Goal: Find specific page/section: Find specific page/section

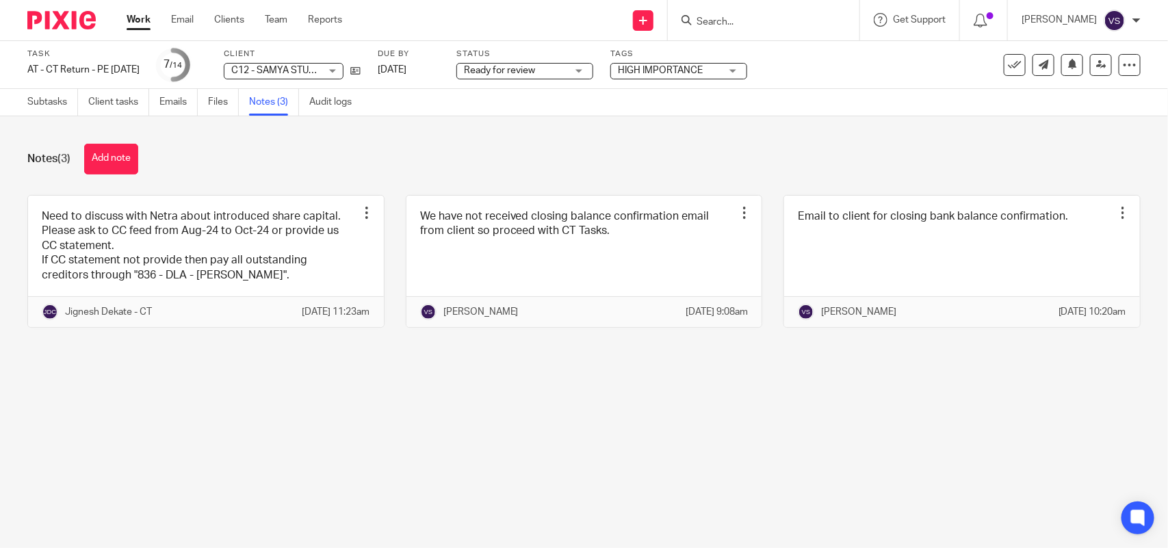
click at [764, 18] on input "Search" at bounding box center [756, 22] width 123 height 12
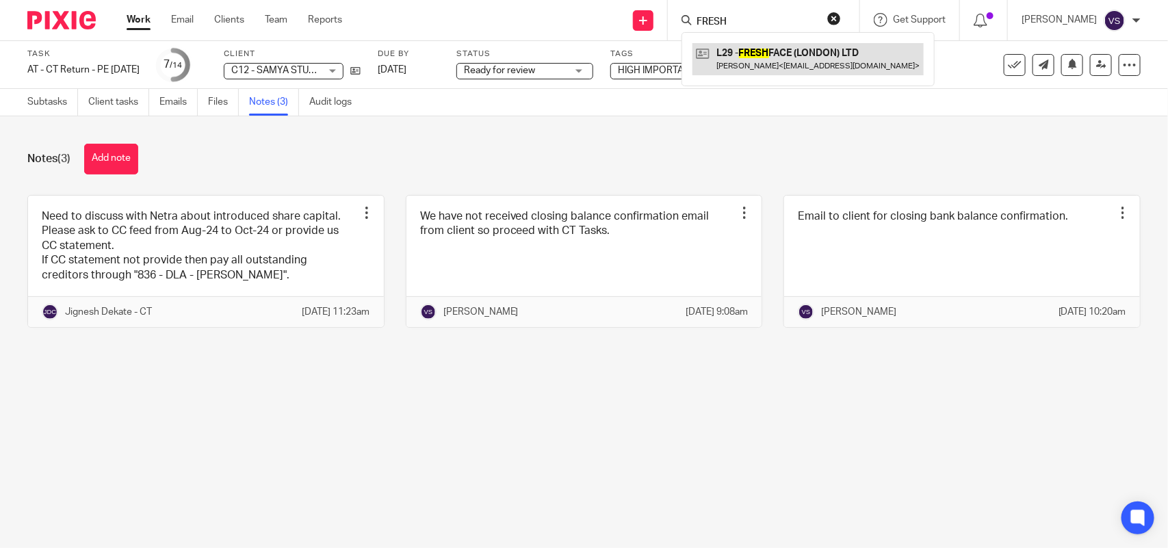
type input "FRESH"
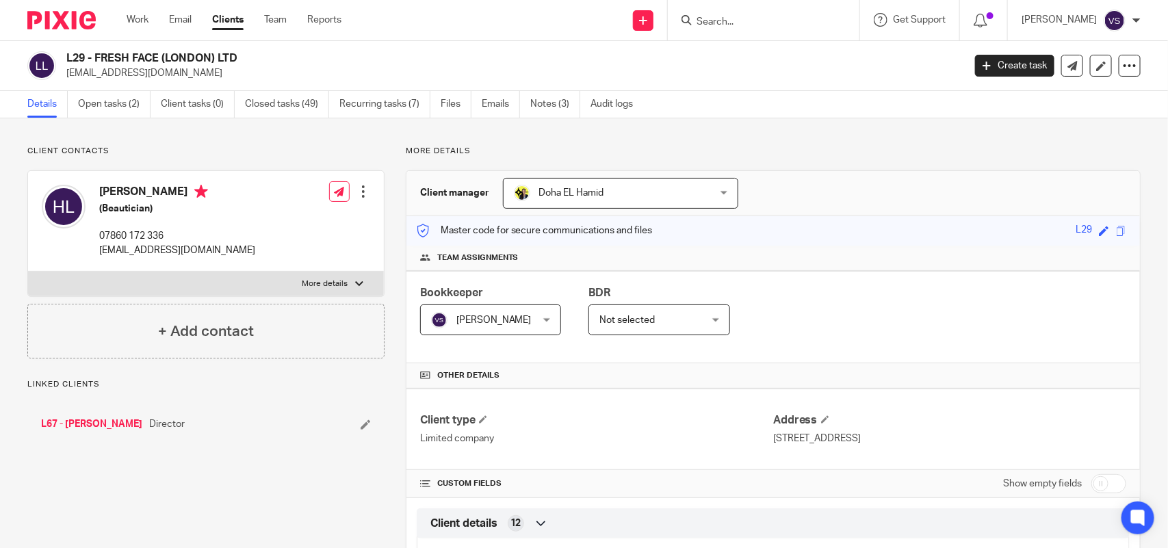
drag, startPoint x: 94, startPoint y: 55, endPoint x: 258, endPoint y: 58, distance: 163.6
click at [258, 58] on h2 "L29 - FRESH FACE (LONDON) LTD" at bounding box center [421, 58] width 710 height 14
copy h2 "FRESH FACE (LONDON) LTD"
click at [736, 21] on input "Search" at bounding box center [756, 22] width 123 height 12
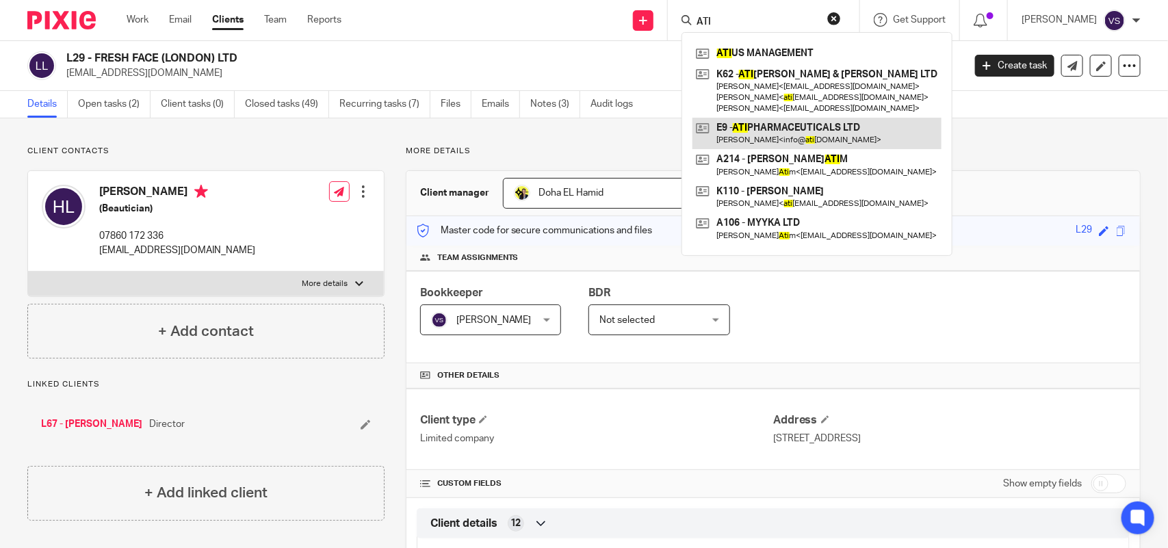
type input "ATI"
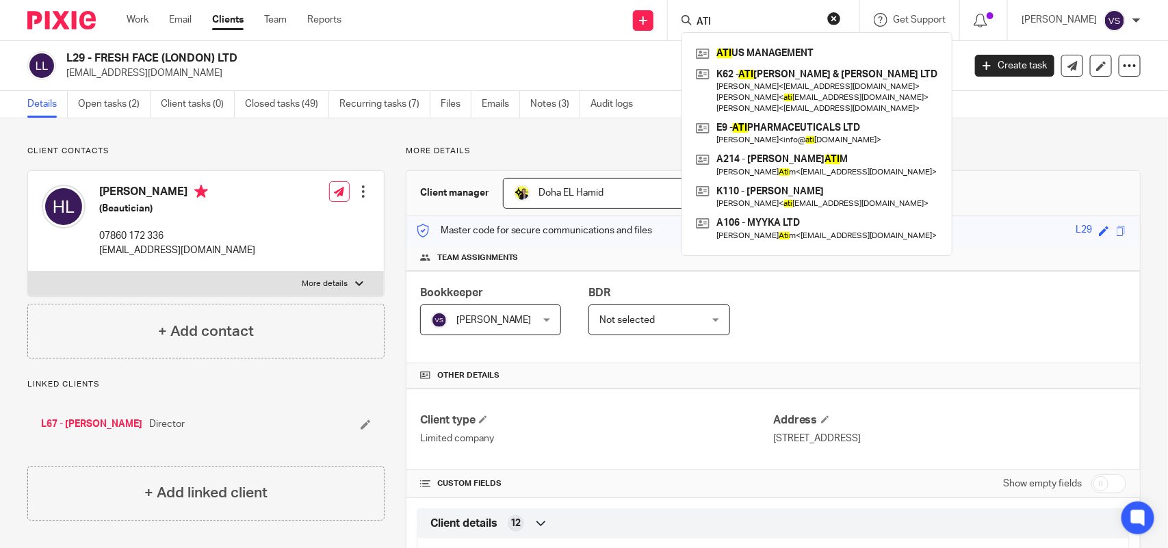
drag, startPoint x: 720, startPoint y: 18, endPoint x: 637, endPoint y: 17, distance: 82.8
click at [637, 17] on div "Send new email Create task Add client Request signature ATI ATI US MANAGEMENT K…" at bounding box center [765, 20] width 806 height 40
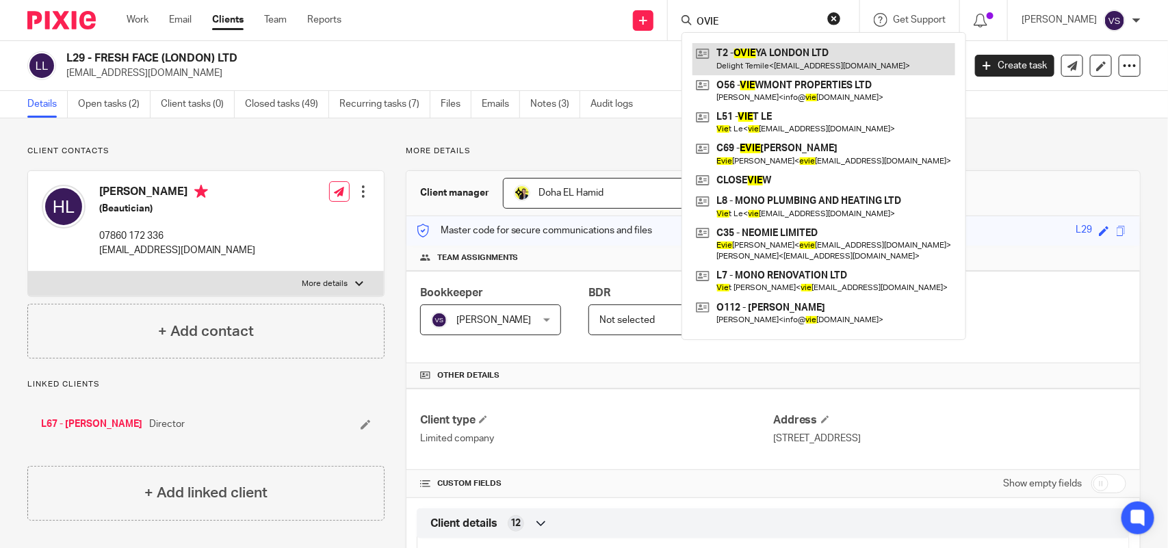
type input "OVIE"
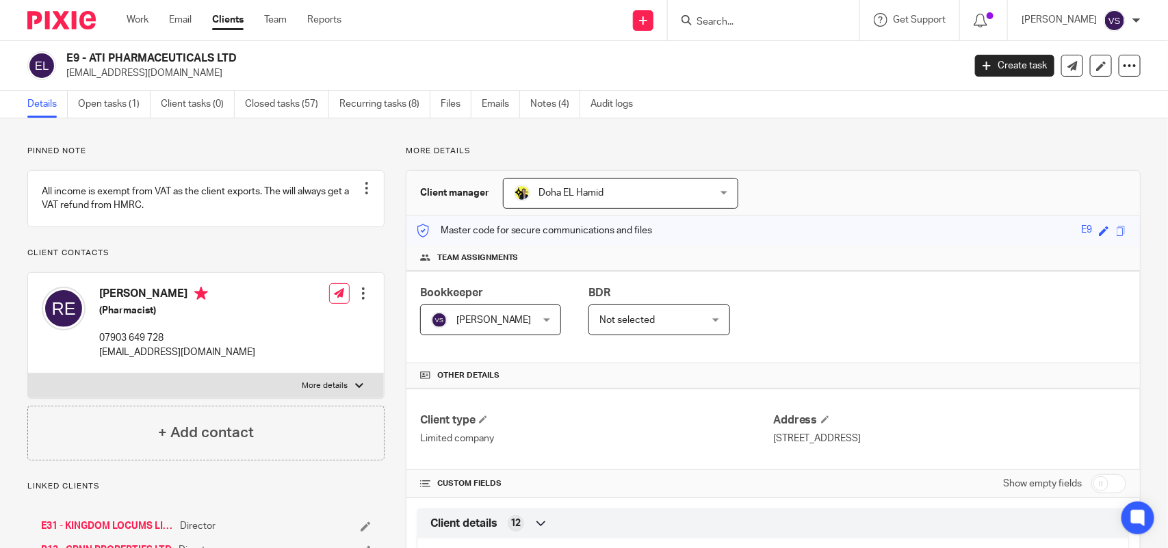
drag, startPoint x: 91, startPoint y: 58, endPoint x: 262, endPoint y: 48, distance: 171.4
click at [262, 48] on div "E9 - ATI PHARMACEUTICALS LTD [EMAIL_ADDRESS][DOMAIN_NAME] Create task Update fr…" at bounding box center [584, 66] width 1168 height 50
copy h2 "ATI PHARMACEUTICALS LTD"
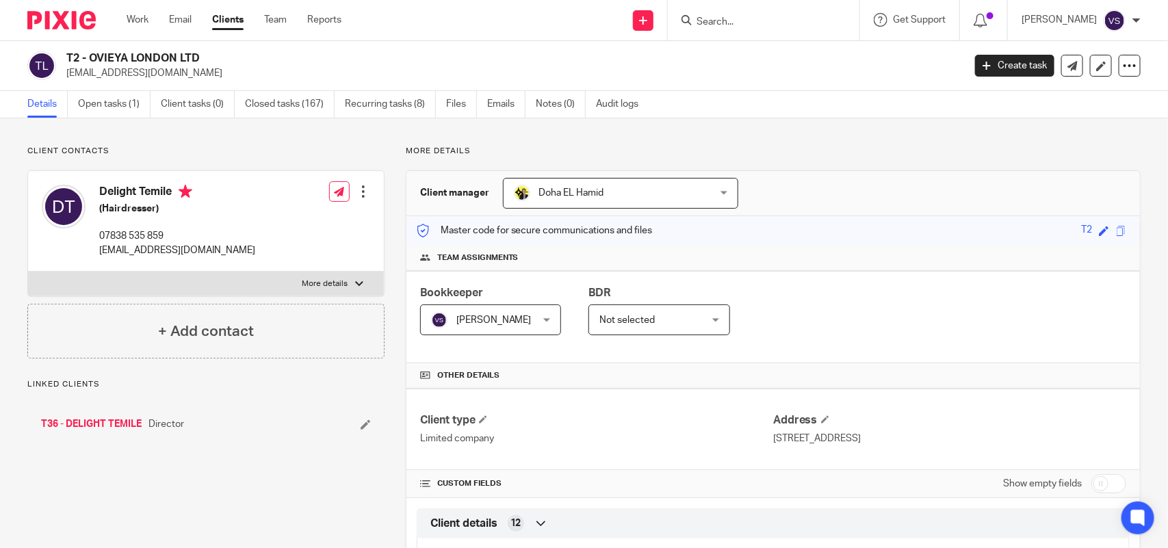
drag, startPoint x: 89, startPoint y: 58, endPoint x: 227, endPoint y: 59, distance: 137.5
click at [227, 59] on h2 "T2 - OVIEYA LONDON LTD" at bounding box center [421, 58] width 710 height 14
copy h2 "OVIEYA LONDON LTD"
click at [731, 22] on input "Search" at bounding box center [756, 22] width 123 height 12
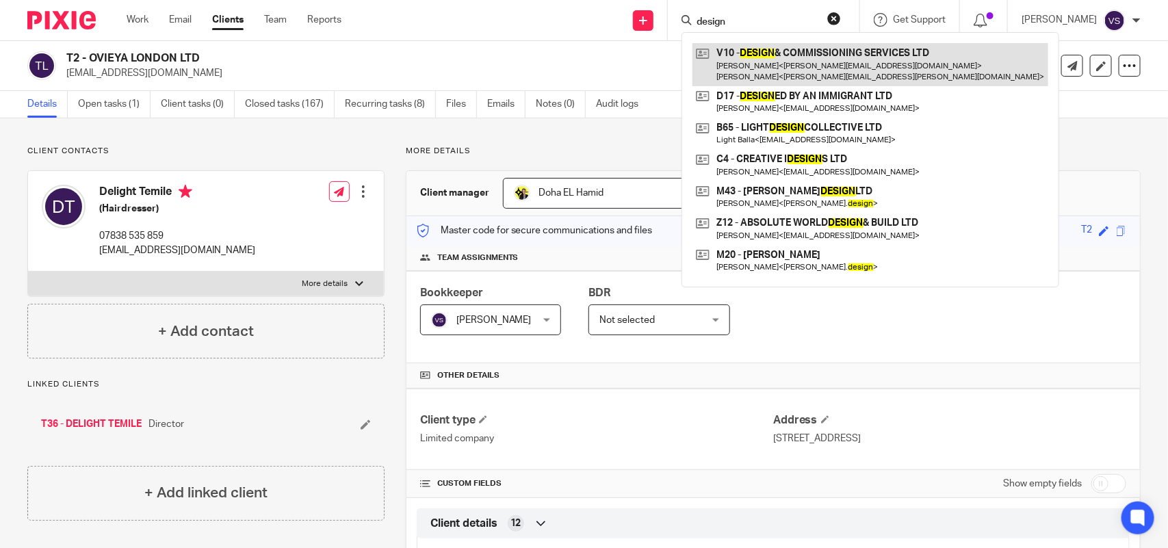
type input "design"
click at [828, 62] on link at bounding box center [871, 64] width 356 height 42
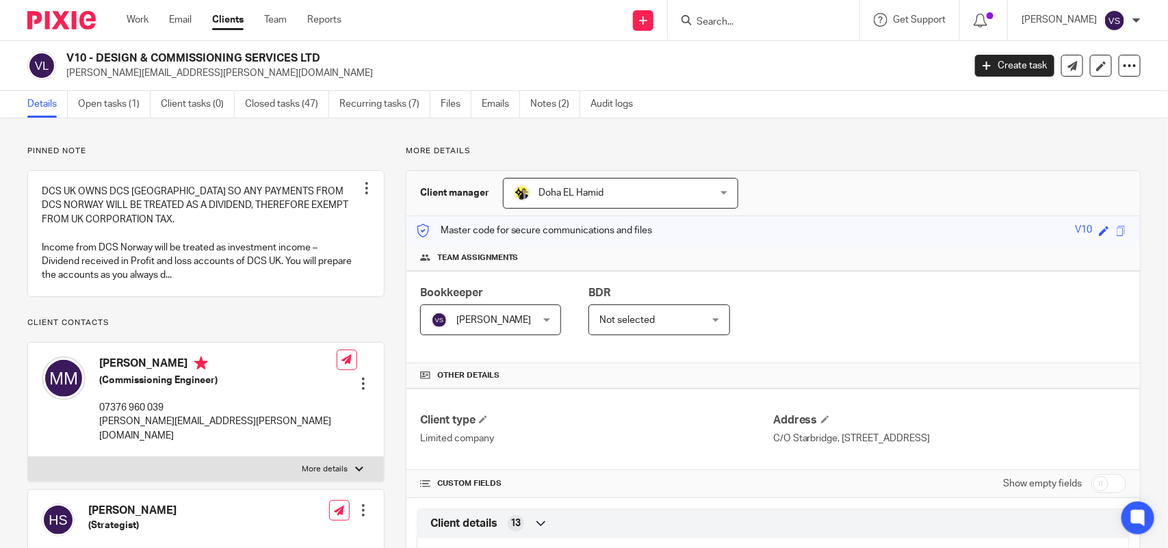
drag, startPoint x: 97, startPoint y: 55, endPoint x: 370, endPoint y: 63, distance: 273.1
click at [370, 63] on h2 "V10 - DESIGN & COMMISSIONING SERVICES LTD" at bounding box center [421, 58] width 710 height 14
copy h2 "DESIGN & COMMISSIONING SERVICES LTD"
click at [738, 19] on input "Search" at bounding box center [756, 22] width 123 height 12
click at [765, 18] on input "Search" at bounding box center [756, 22] width 123 height 12
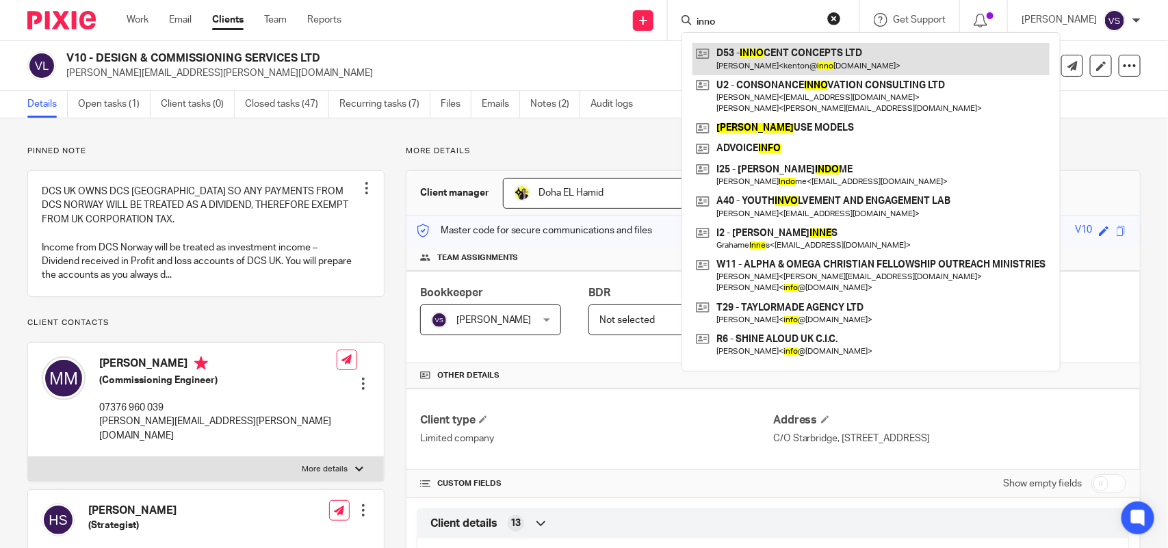
type input "inno"
click at [804, 47] on link at bounding box center [871, 58] width 357 height 31
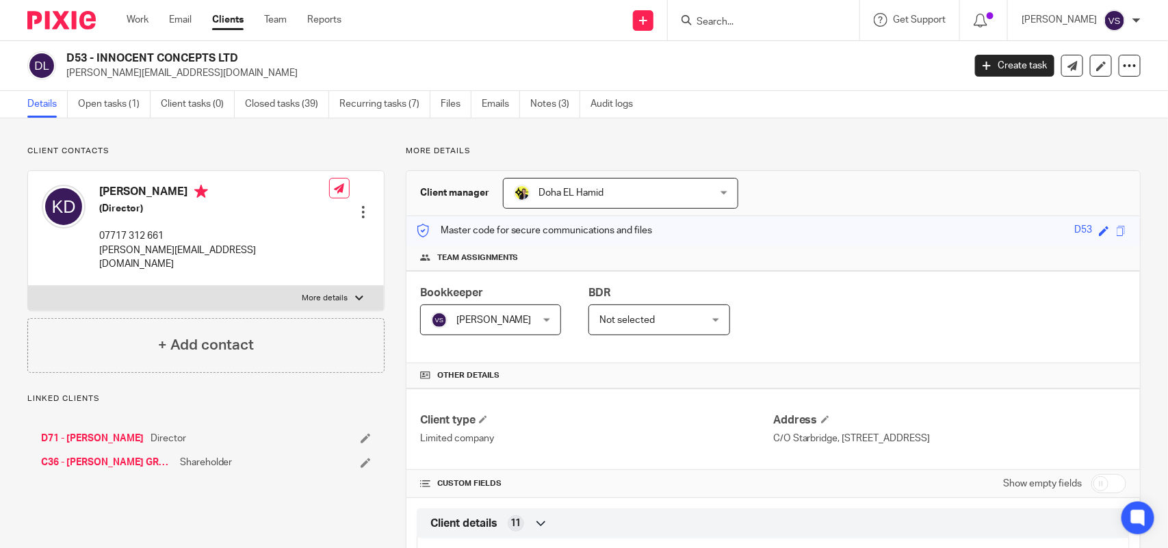
drag, startPoint x: 117, startPoint y: 60, endPoint x: 279, endPoint y: 60, distance: 162.2
click at [279, 60] on h2 "D53 - INNOCENT CONCEPTS LTD" at bounding box center [421, 58] width 710 height 14
click at [753, 18] on input "Search" at bounding box center [756, 22] width 123 height 12
type input "NKP"
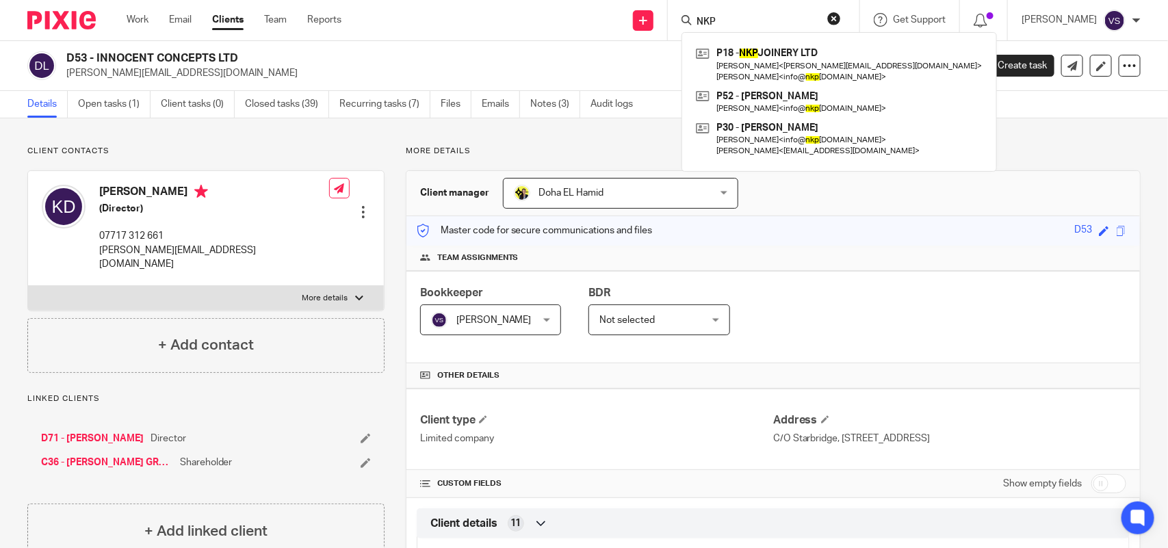
drag, startPoint x: 737, startPoint y: 21, endPoint x: 628, endPoint y: 21, distance: 108.8
click at [628, 21] on div "Send new email Create task Add client Request signature NKP P18 - NKP JOINERY L…" at bounding box center [765, 20] width 806 height 40
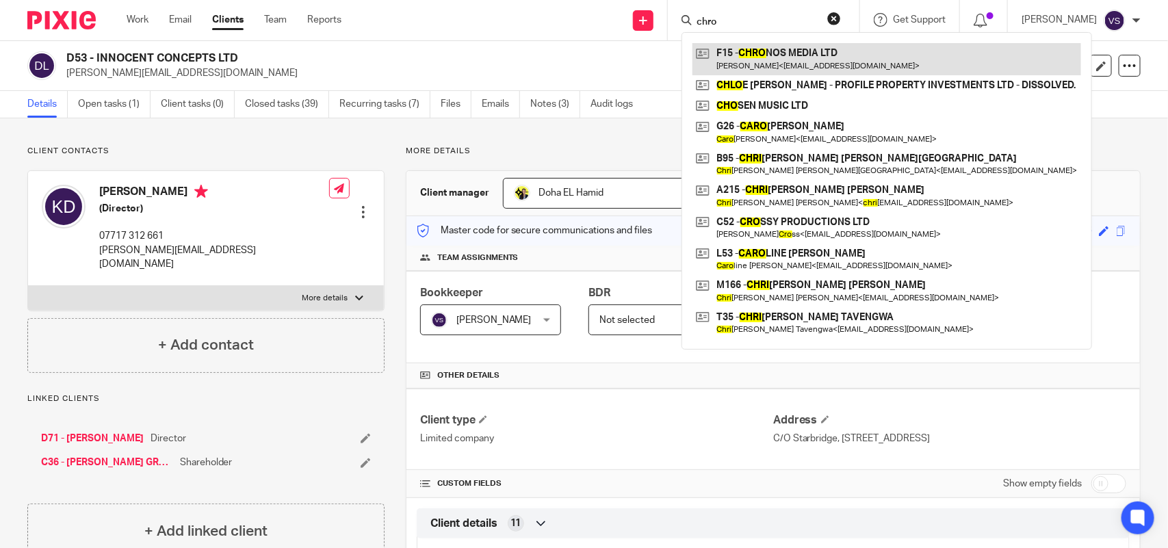
type input "chro"
click at [888, 51] on link at bounding box center [887, 58] width 389 height 31
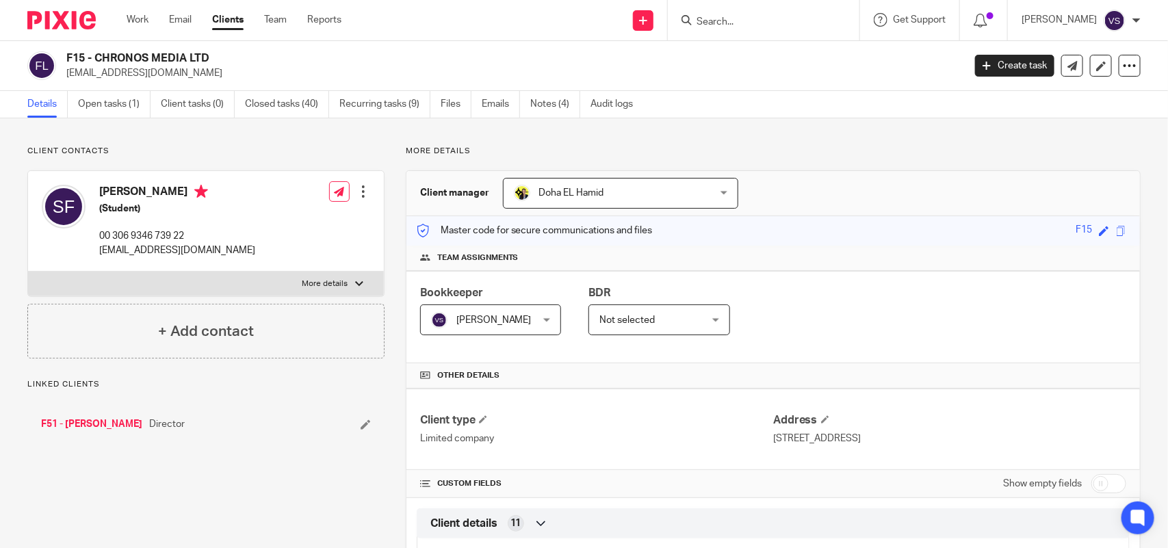
drag, startPoint x: 96, startPoint y: 57, endPoint x: 229, endPoint y: 57, distance: 132.8
click at [229, 57] on h2 "F15 - CHRONOS MEDIA LTD" at bounding box center [421, 58] width 710 height 14
copy h2 "CHRONOS MEDIA LTD"
